Goal: Task Accomplishment & Management: Use online tool/utility

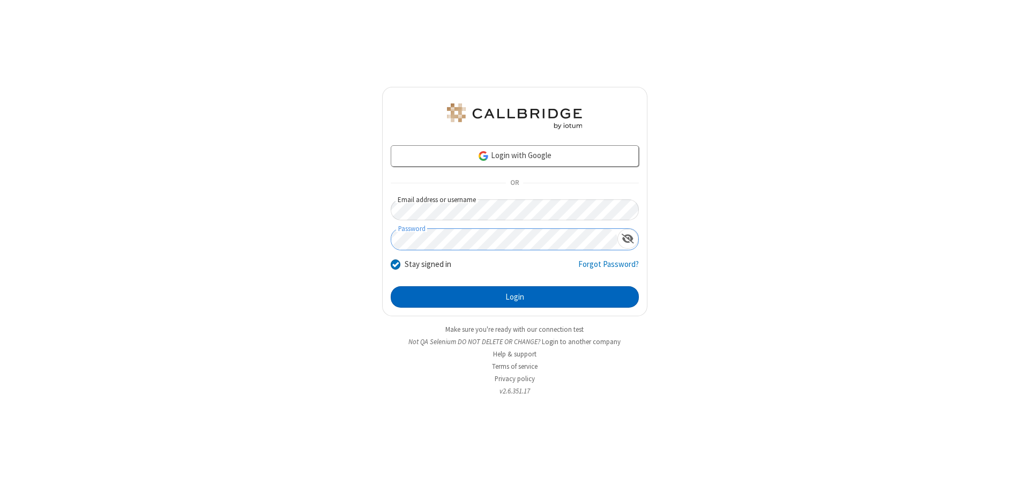
click at [514, 297] on button "Login" at bounding box center [515, 296] width 248 height 21
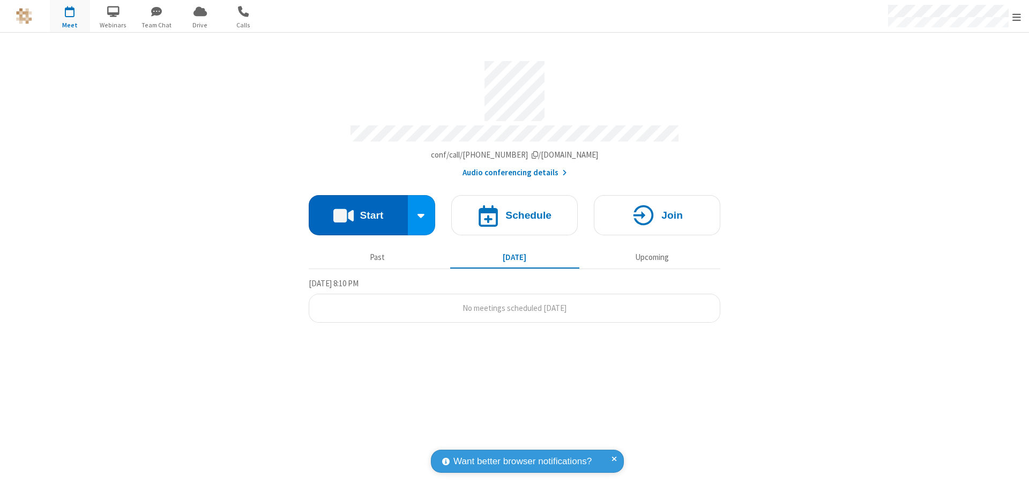
click at [358, 210] on button "Start" at bounding box center [358, 215] width 99 height 40
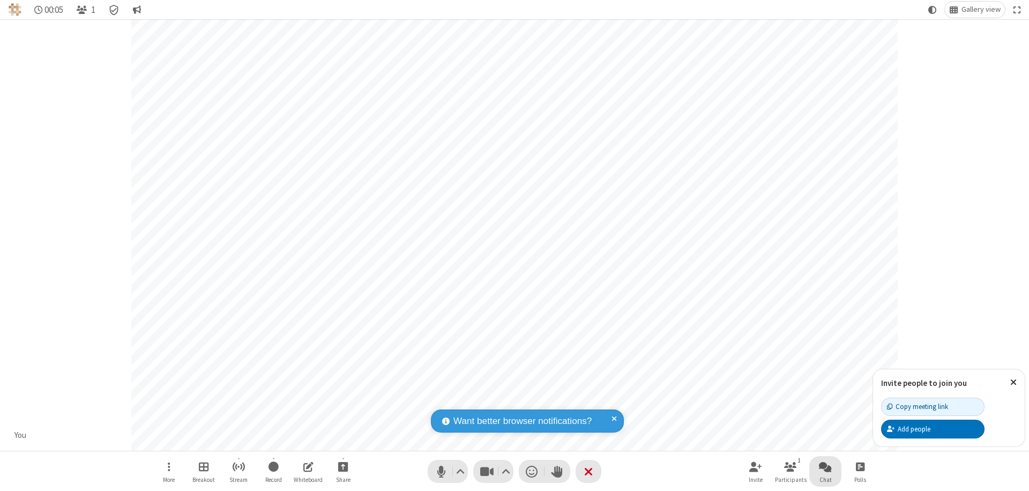
click at [825, 466] on span "Open chat" at bounding box center [825, 466] width 13 height 13
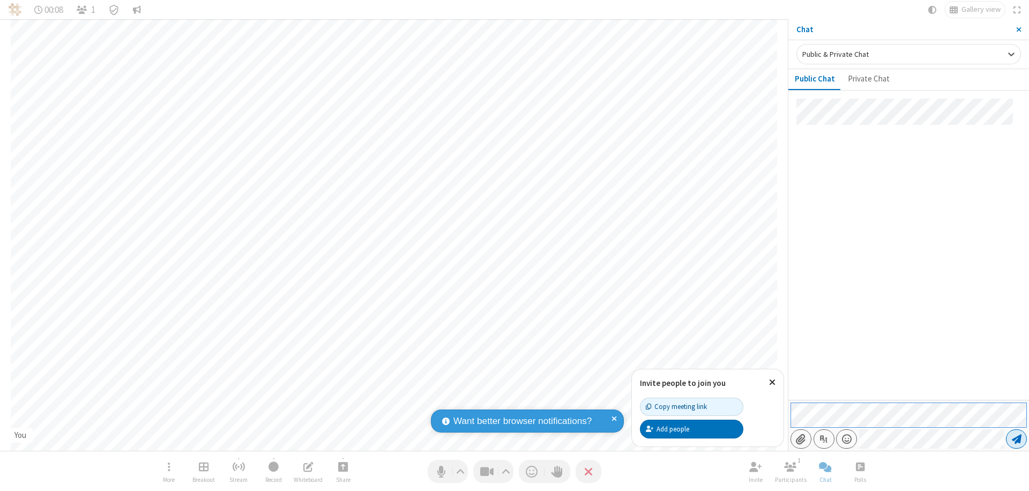
click at [1016, 439] on span "Send message" at bounding box center [1016, 438] width 10 height 11
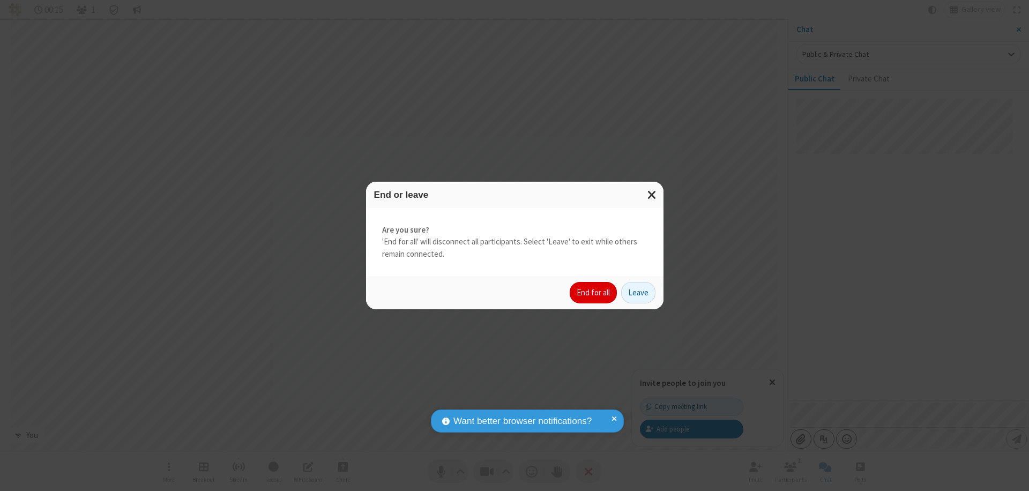
click at [594, 292] on button "End for all" at bounding box center [592, 292] width 47 height 21
